Goal: Information Seeking & Learning: Find specific page/section

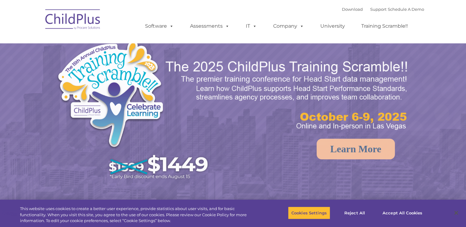
select select "MEDIUM"
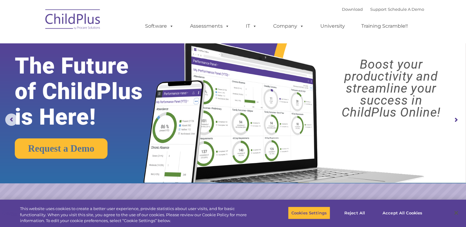
click at [455, 118] on rs-arrow at bounding box center [456, 120] width 12 height 12
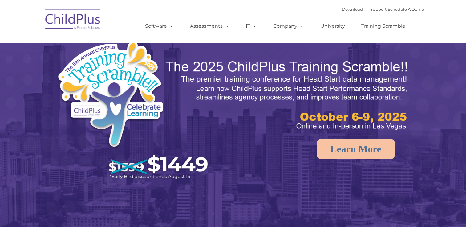
select select "MEDIUM"
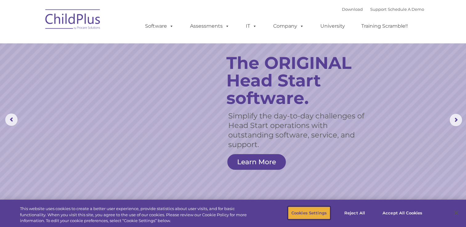
click at [311, 213] on button "Cookies Settings" at bounding box center [309, 213] width 42 height 13
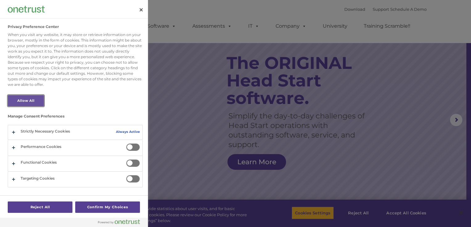
click at [38, 101] on button "Allow All" at bounding box center [26, 100] width 36 height 11
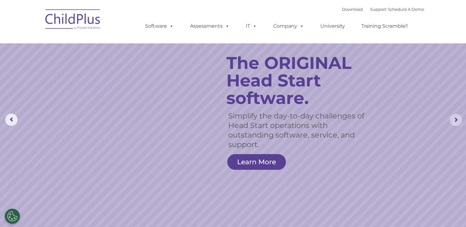
click at [458, 119] on rs-arrow at bounding box center [456, 120] width 12 height 12
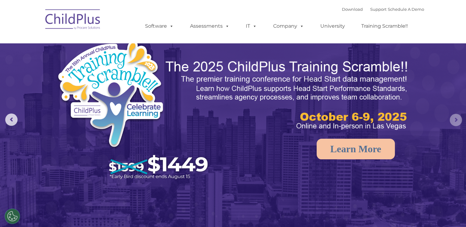
click at [458, 117] on rs-arrow at bounding box center [456, 120] width 12 height 12
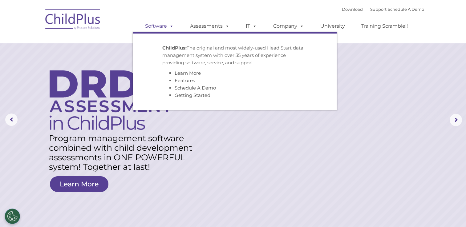
click at [167, 25] on span at bounding box center [170, 26] width 7 height 6
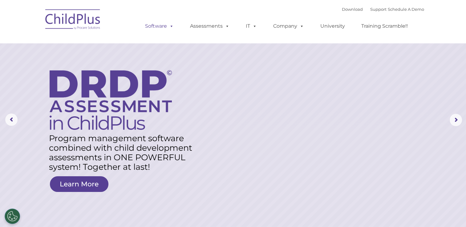
click at [169, 25] on span at bounding box center [170, 26] width 7 height 6
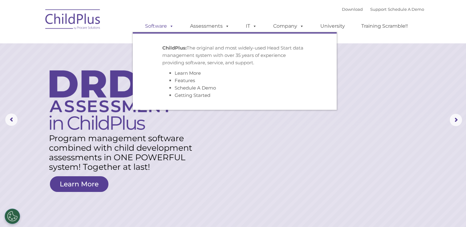
click at [169, 25] on span at bounding box center [170, 26] width 7 height 6
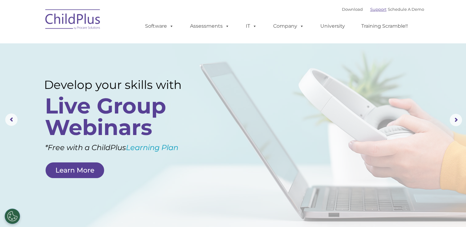
click at [373, 10] on link "Support" at bounding box center [378, 9] width 16 height 5
